Goal: Task Accomplishment & Management: Manage account settings

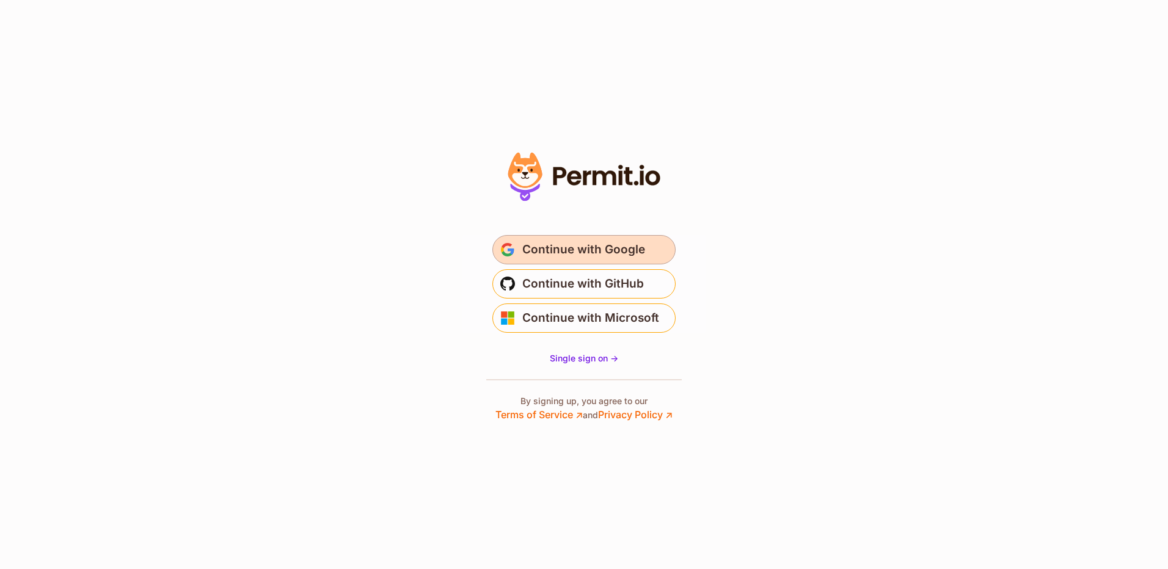
click at [559, 253] on span "Continue with Google" at bounding box center [583, 250] width 123 height 20
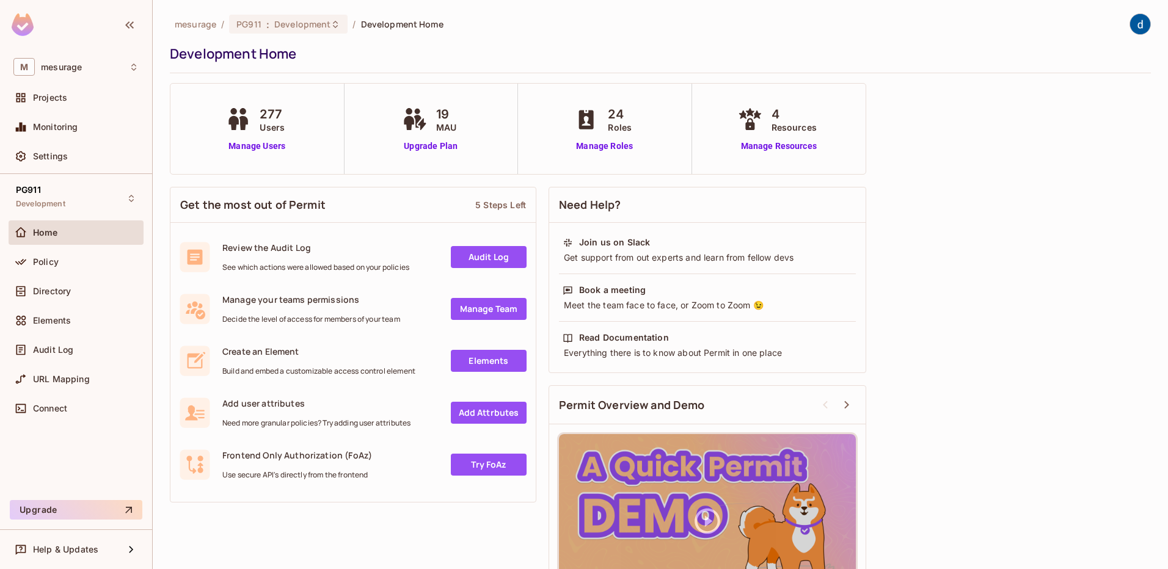
click at [258, 123] on div "277 Users" at bounding box center [257, 119] width 68 height 29
click at [260, 144] on link "Manage Users" at bounding box center [257, 146] width 68 height 13
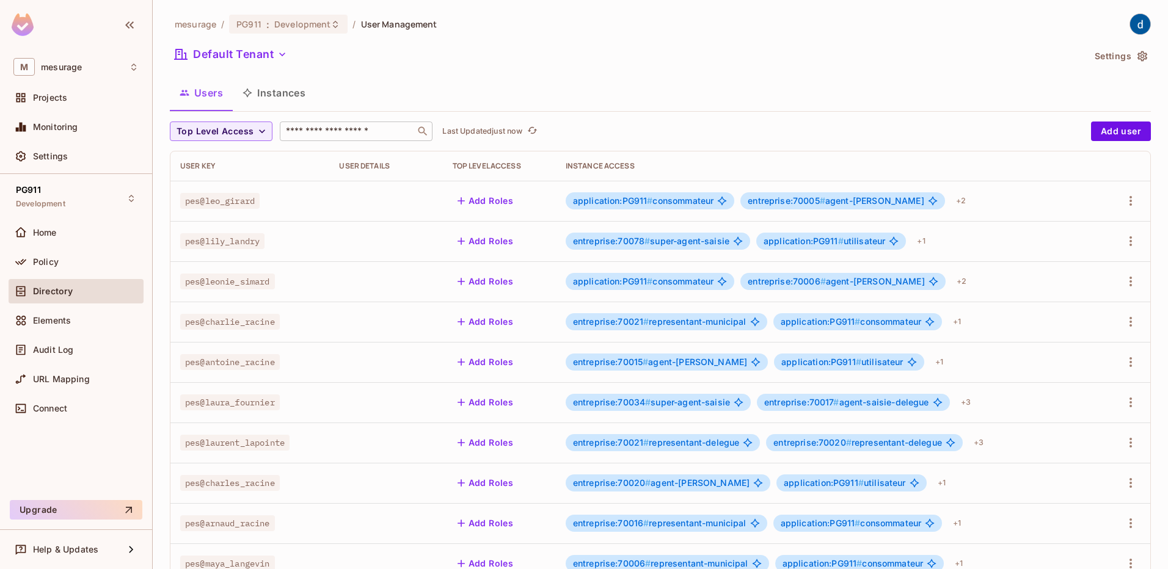
click at [304, 136] on input "text" at bounding box center [347, 131] width 128 height 12
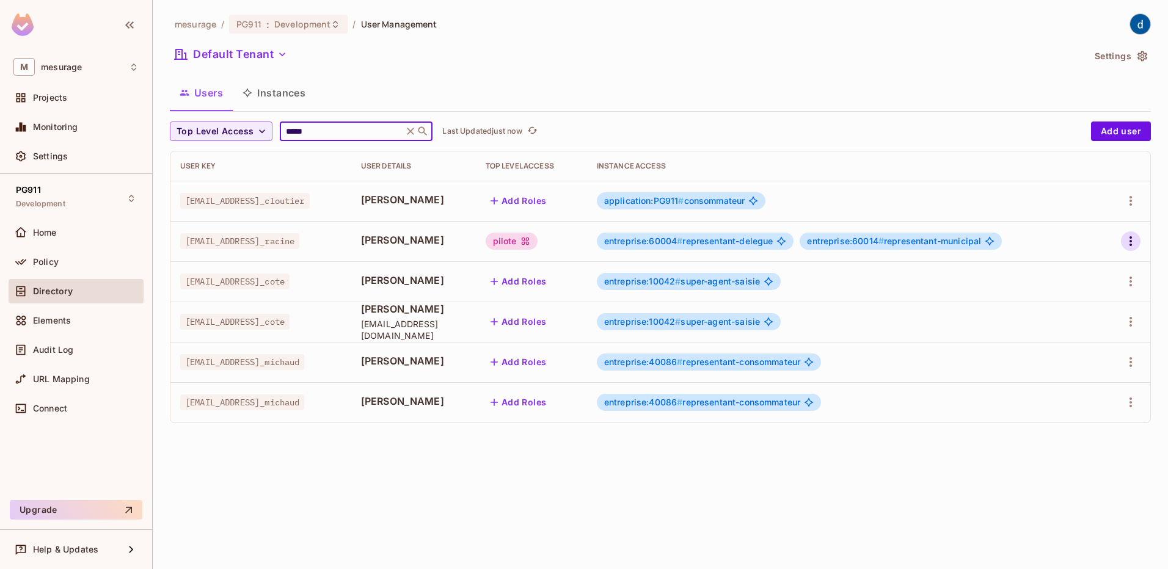
type input "*****"
click at [1137, 242] on icon "button" at bounding box center [1130, 241] width 15 height 15
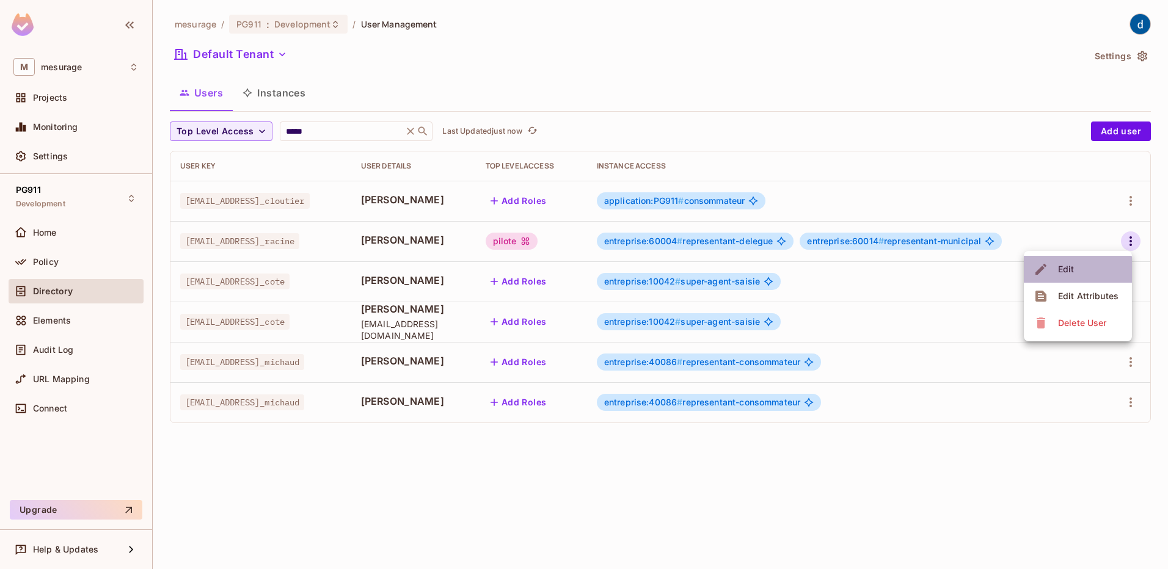
click at [1070, 272] on div "Edit" at bounding box center [1066, 269] width 16 height 12
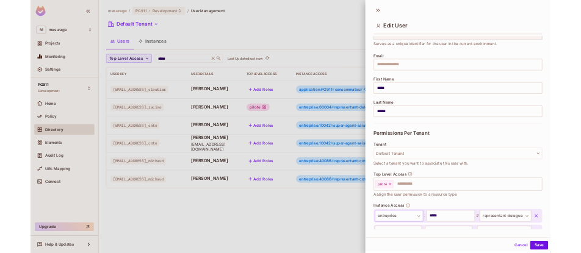
scroll to position [151, 0]
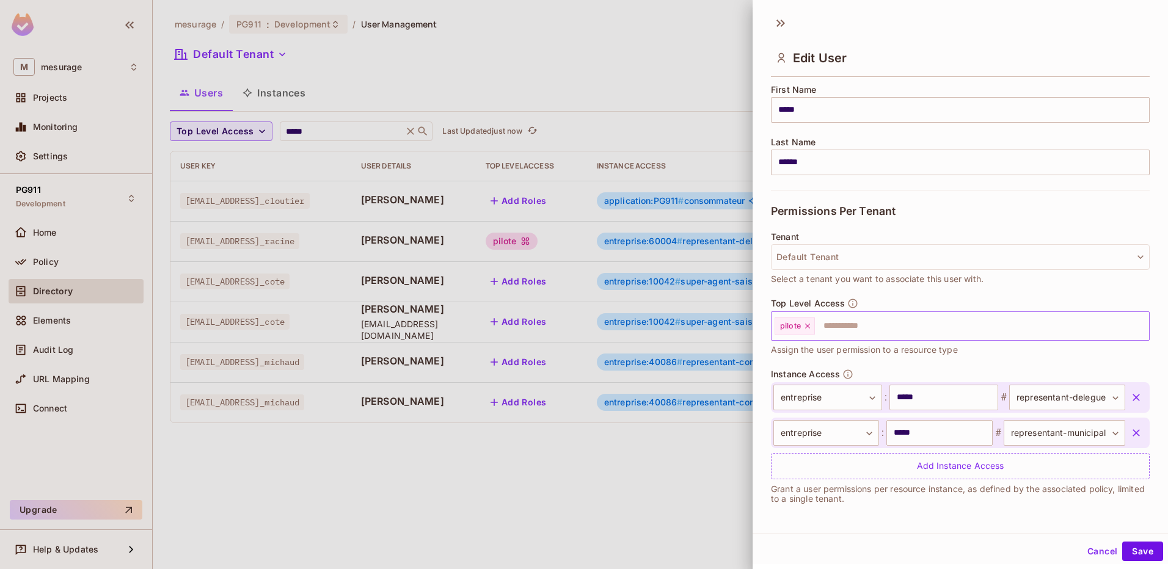
click at [810, 332] on div "pilote" at bounding box center [794, 326] width 40 height 18
click at [807, 327] on icon at bounding box center [807, 326] width 9 height 9
click at [1134, 551] on button "Save" at bounding box center [1142, 552] width 41 height 20
